Goal: Transaction & Acquisition: Purchase product/service

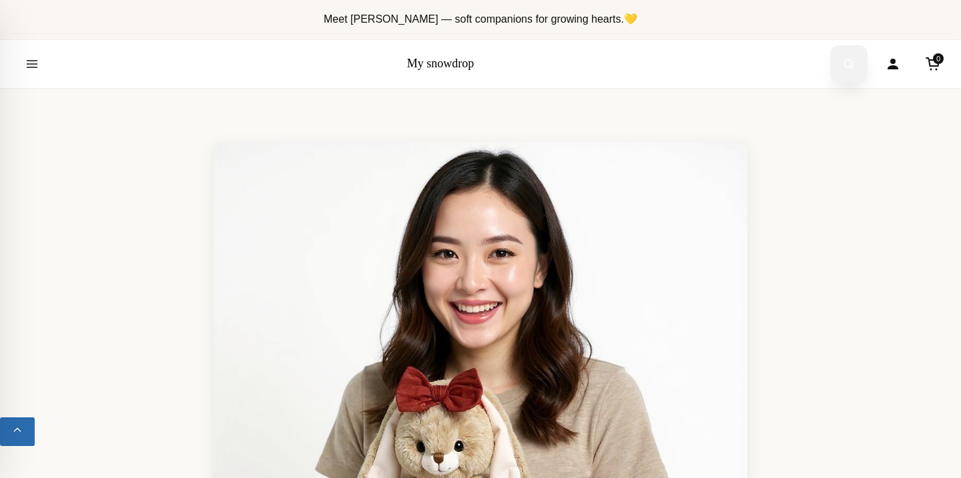
click at [850, 73] on icon "Open search" at bounding box center [848, 64] width 13 height 24
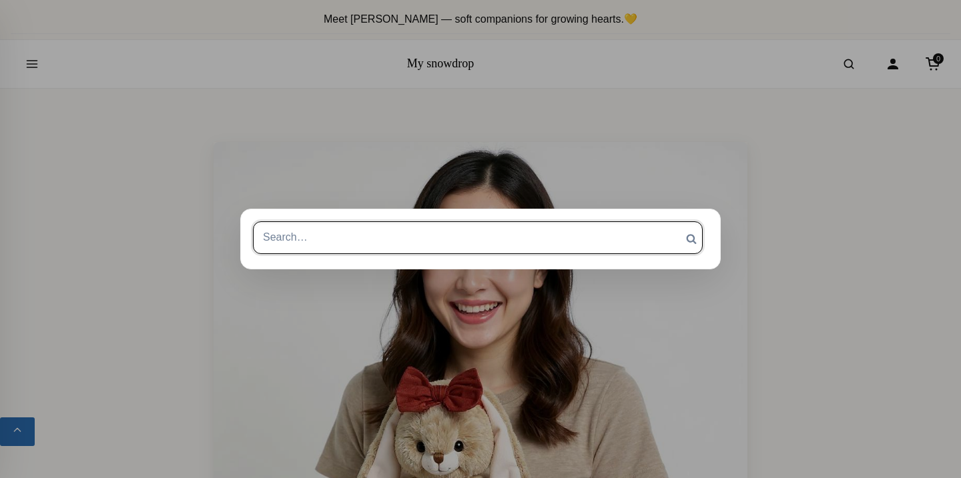
click at [616, 234] on input "Search for:" at bounding box center [478, 237] width 450 height 32
type input "lace"
click at [674, 221] on input "Search" at bounding box center [690, 238] width 33 height 35
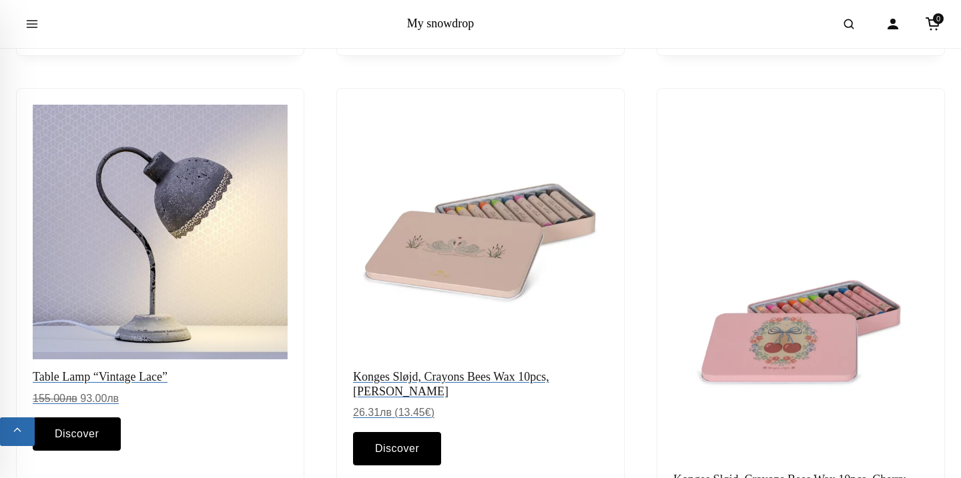
scroll to position [668, 0]
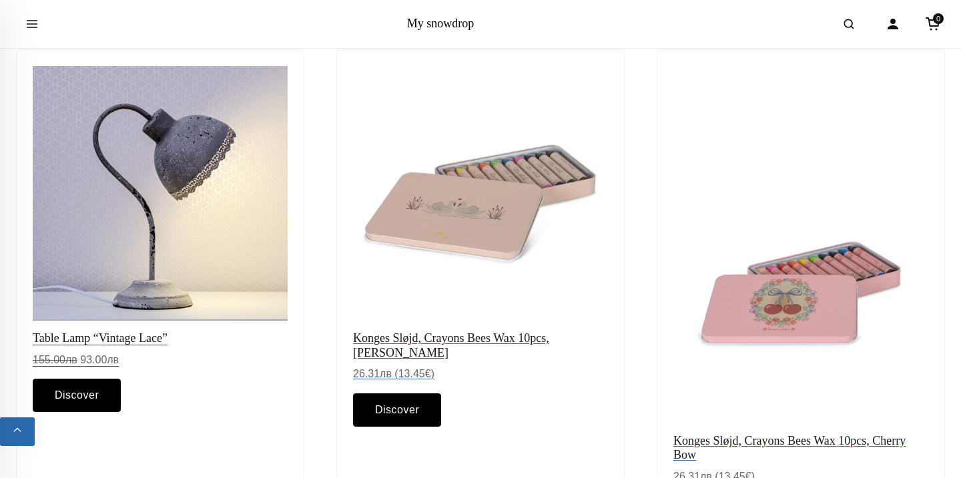
click at [226, 196] on img at bounding box center [159, 193] width 267 height 267
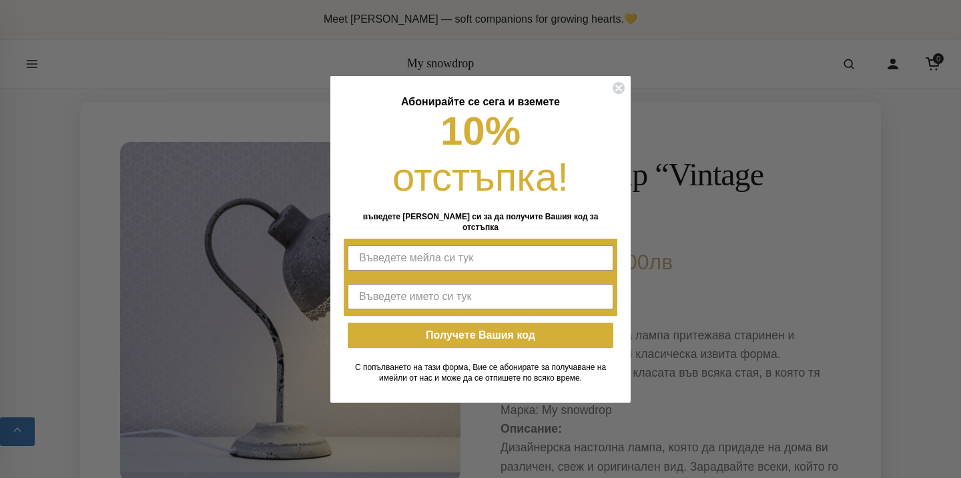
click at [93, 35] on div "Close dialog [PERSON_NAME] се сега и вземете 10% отстъпка! въведете мейла си за…" at bounding box center [480, 239] width 961 height 478
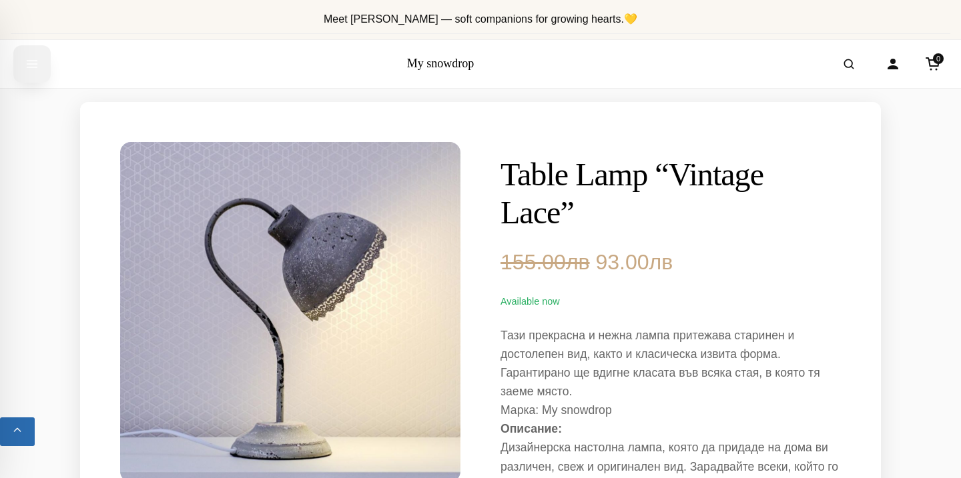
click at [35, 61] on icon "Open menu" at bounding box center [32, 64] width 10 height 7
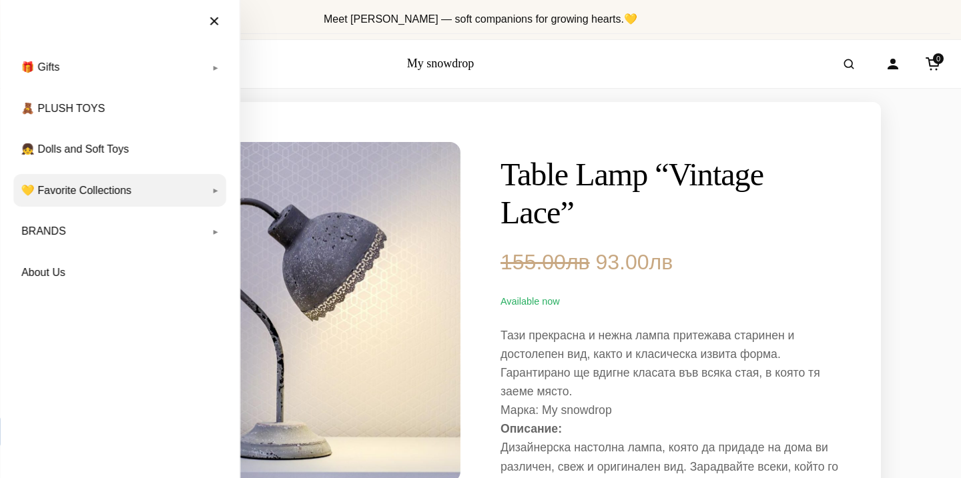
click at [79, 198] on link "💛 Favorite Collections" at bounding box center [119, 190] width 213 height 33
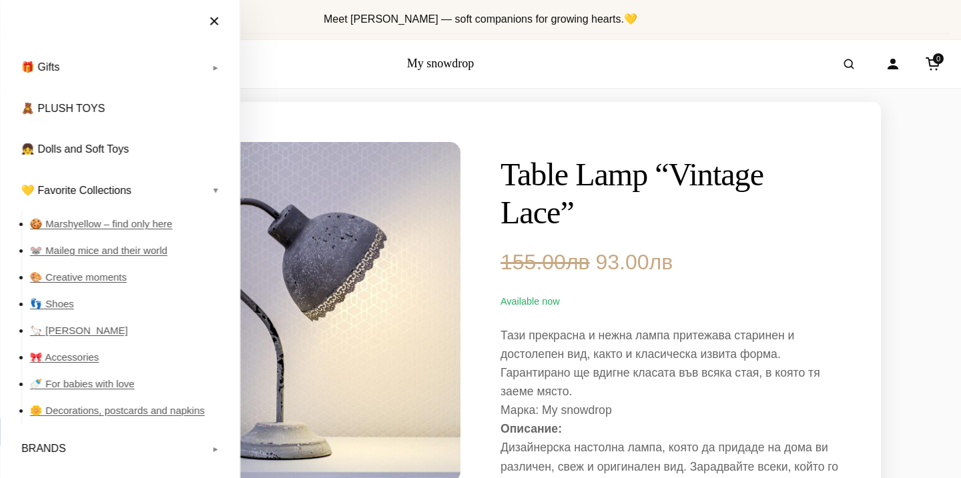
click at [580, 156] on h1 "Table Lamp “Vintage Lace”" at bounding box center [670, 193] width 340 height 77
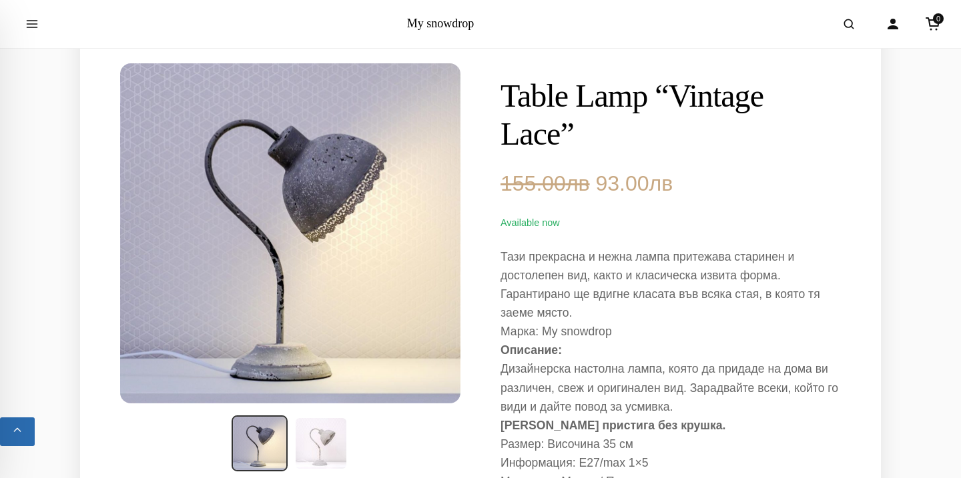
scroll to position [213, 0]
